Goal: Find specific page/section: Find specific page/section

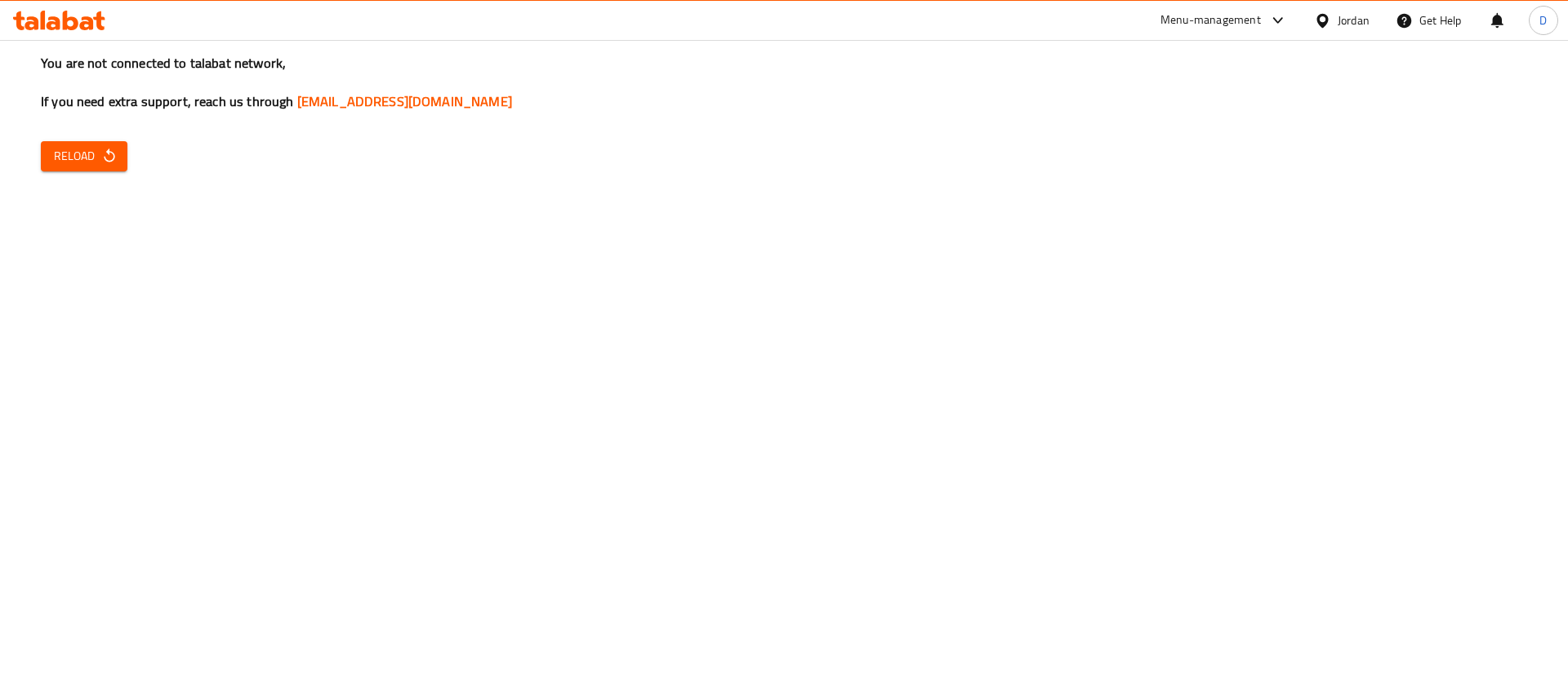
click at [1248, 27] on div "Menu-management" at bounding box center [1210, 20] width 101 height 20
click at [94, 165] on span "Reload" at bounding box center [84, 156] width 60 height 20
drag, startPoint x: 93, startPoint y: 163, endPoint x: 97, endPoint y: 154, distance: 9.8
click at [93, 161] on span "Reload" at bounding box center [84, 156] width 60 height 20
drag, startPoint x: 70, startPoint y: 156, endPoint x: 522, endPoint y: 354, distance: 493.5
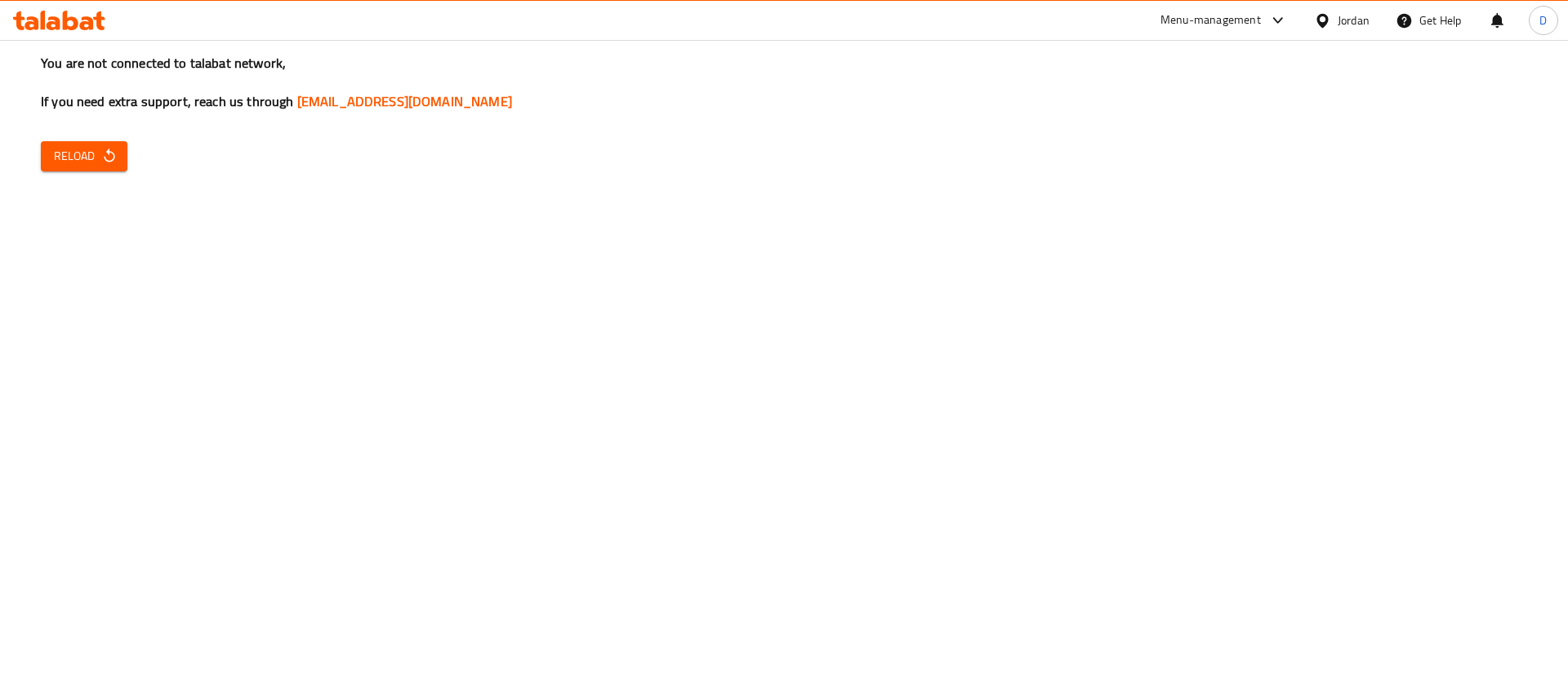
click at [70, 156] on span "Reload" at bounding box center [84, 156] width 60 height 20
click at [53, 155] on button "Reload" at bounding box center [84, 156] width 87 height 30
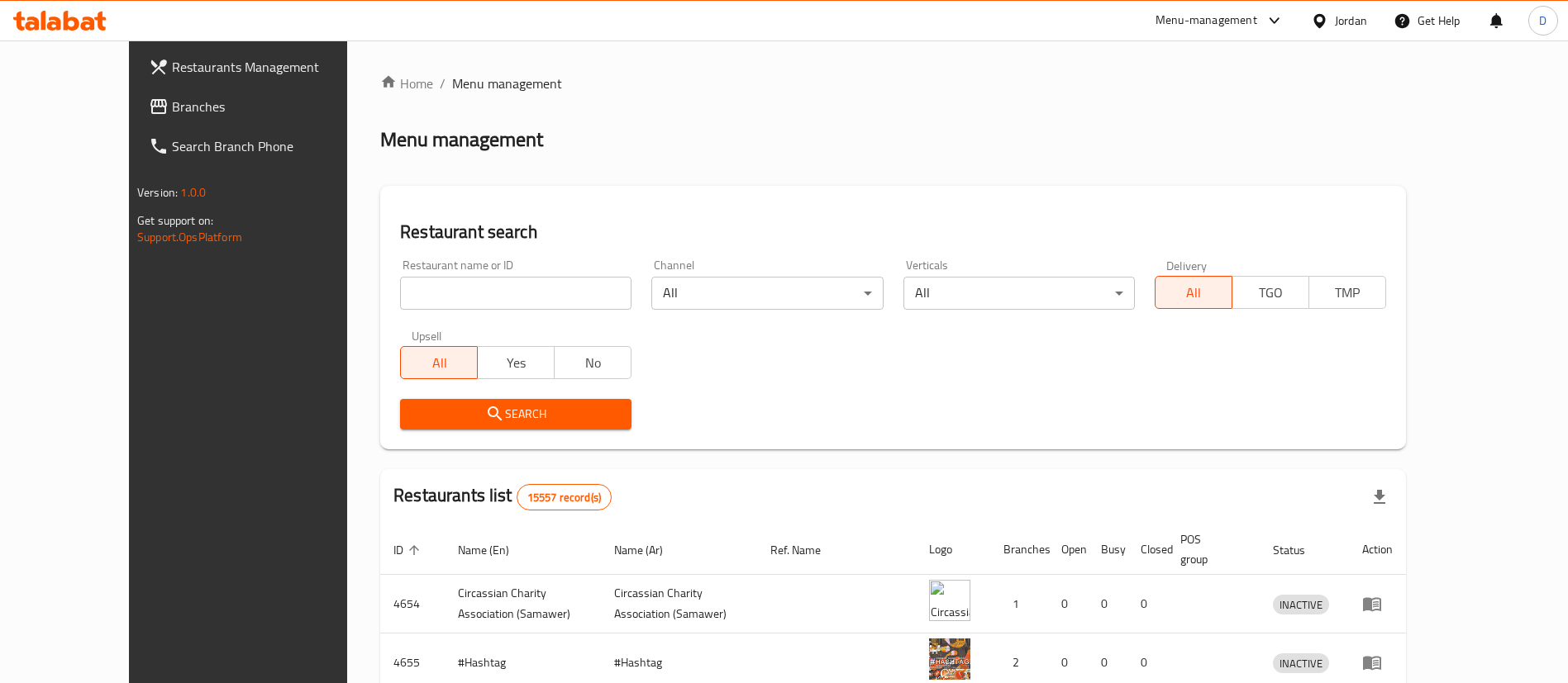
click at [1231, 20] on div "Menu-management" at bounding box center [1206, 21] width 102 height 20
click at [1156, 175] on div "Restaurant-Management" at bounding box center [1115, 183] width 129 height 18
